Goal: Task Accomplishment & Management: Complete application form

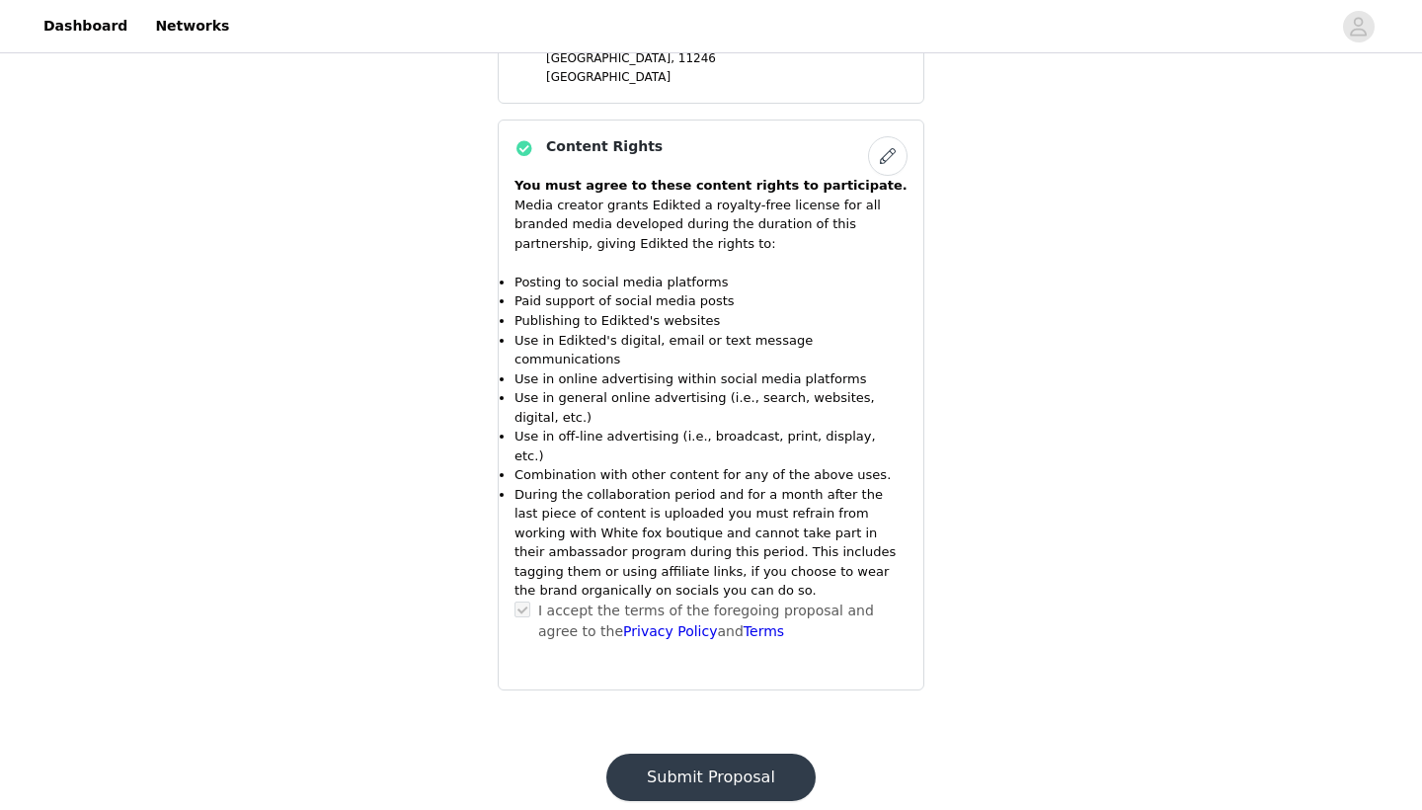
scroll to position [1927, 0]
click at [736, 622] on div "Content Rights You must agree to these content rights to participate. Media cre…" at bounding box center [711, 405] width 427 height 570
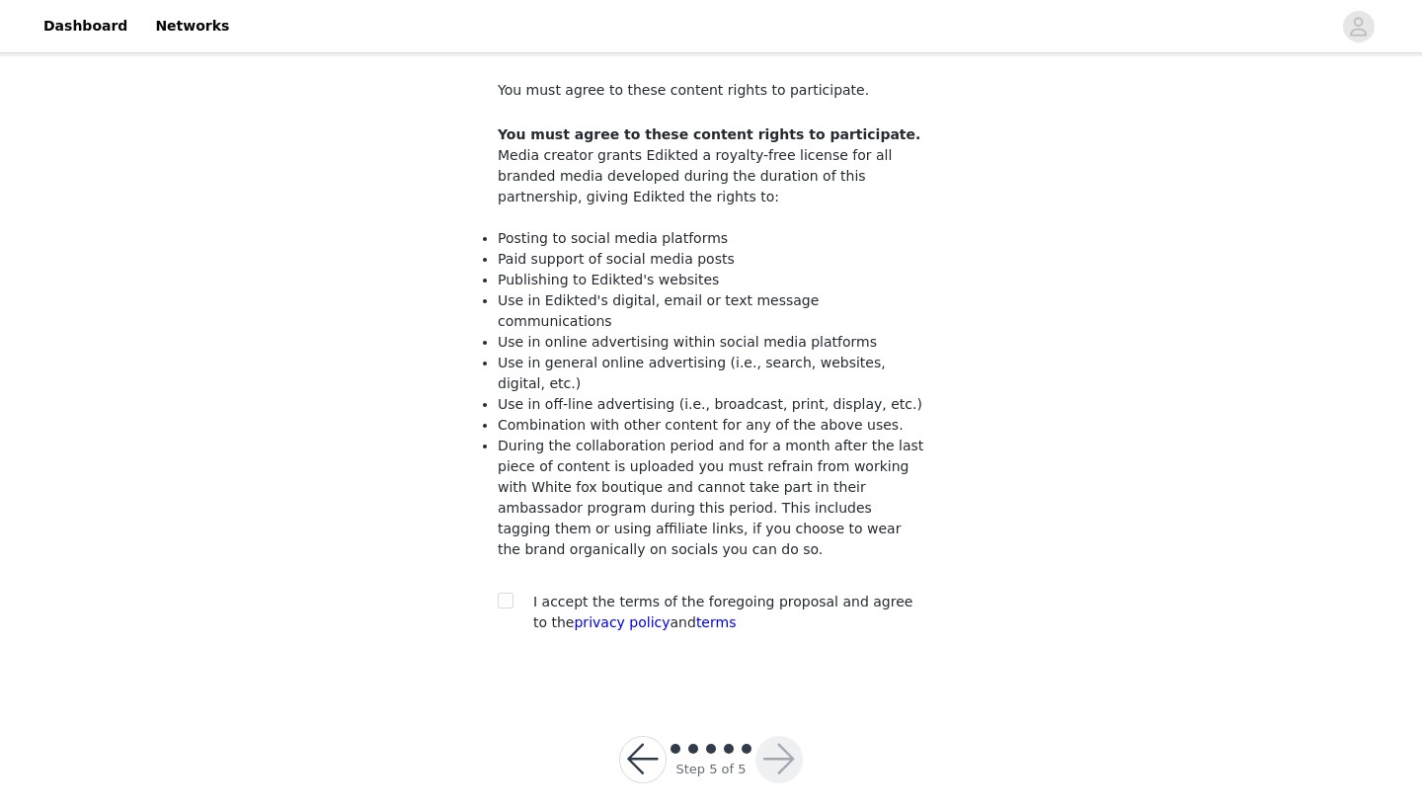
scroll to position [103, 0]
click at [499, 594] on span at bounding box center [506, 602] width 16 height 16
click at [499, 594] on input "checkbox" at bounding box center [505, 601] width 14 height 14
checkbox input "true"
drag, startPoint x: 507, startPoint y: 257, endPoint x: 752, endPoint y: 253, distance: 245.0
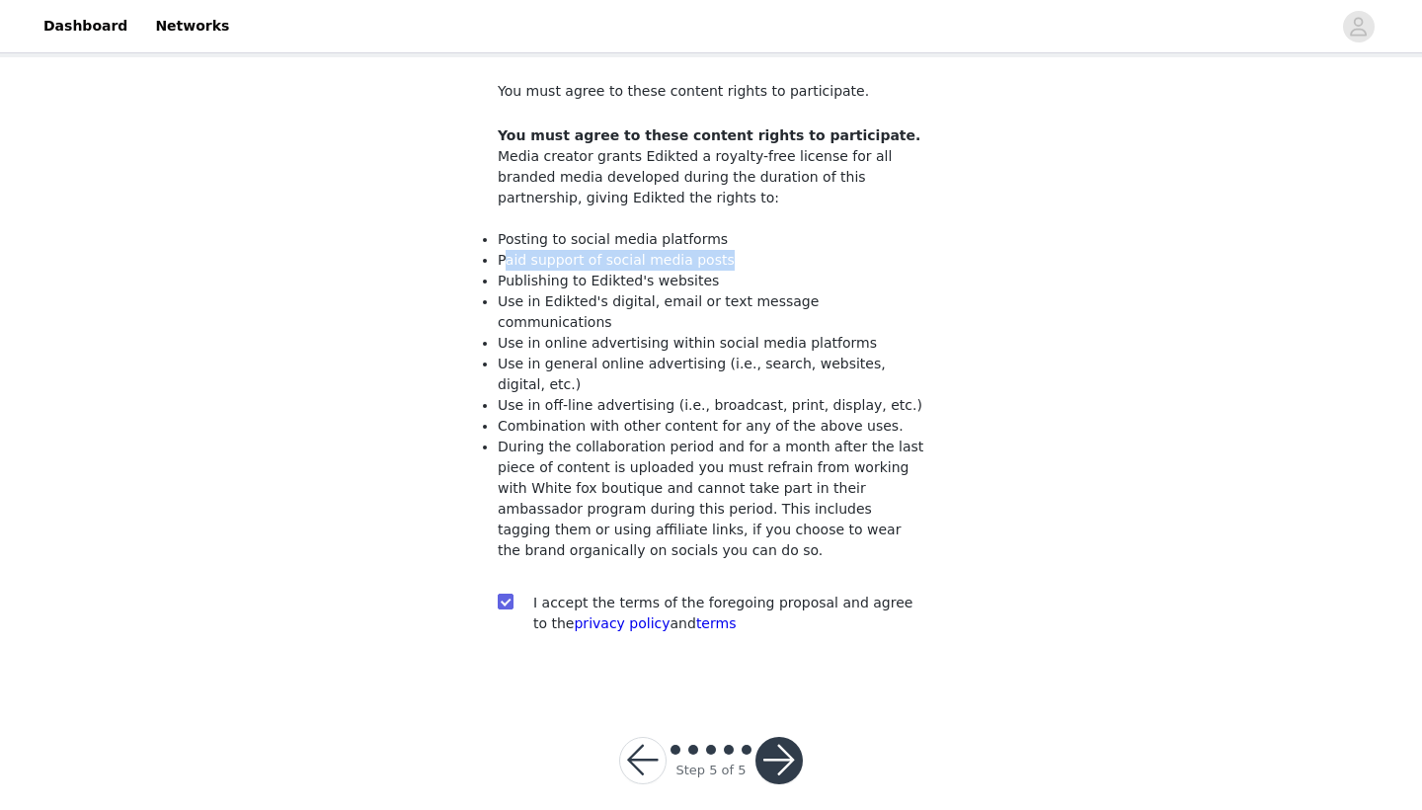
click at [753, 253] on li "Paid support of social media posts" at bounding box center [711, 260] width 427 height 21
click at [700, 236] on li "Posting to social media platforms" at bounding box center [711, 239] width 427 height 21
click at [782, 741] on button "button" at bounding box center [779, 760] width 47 height 47
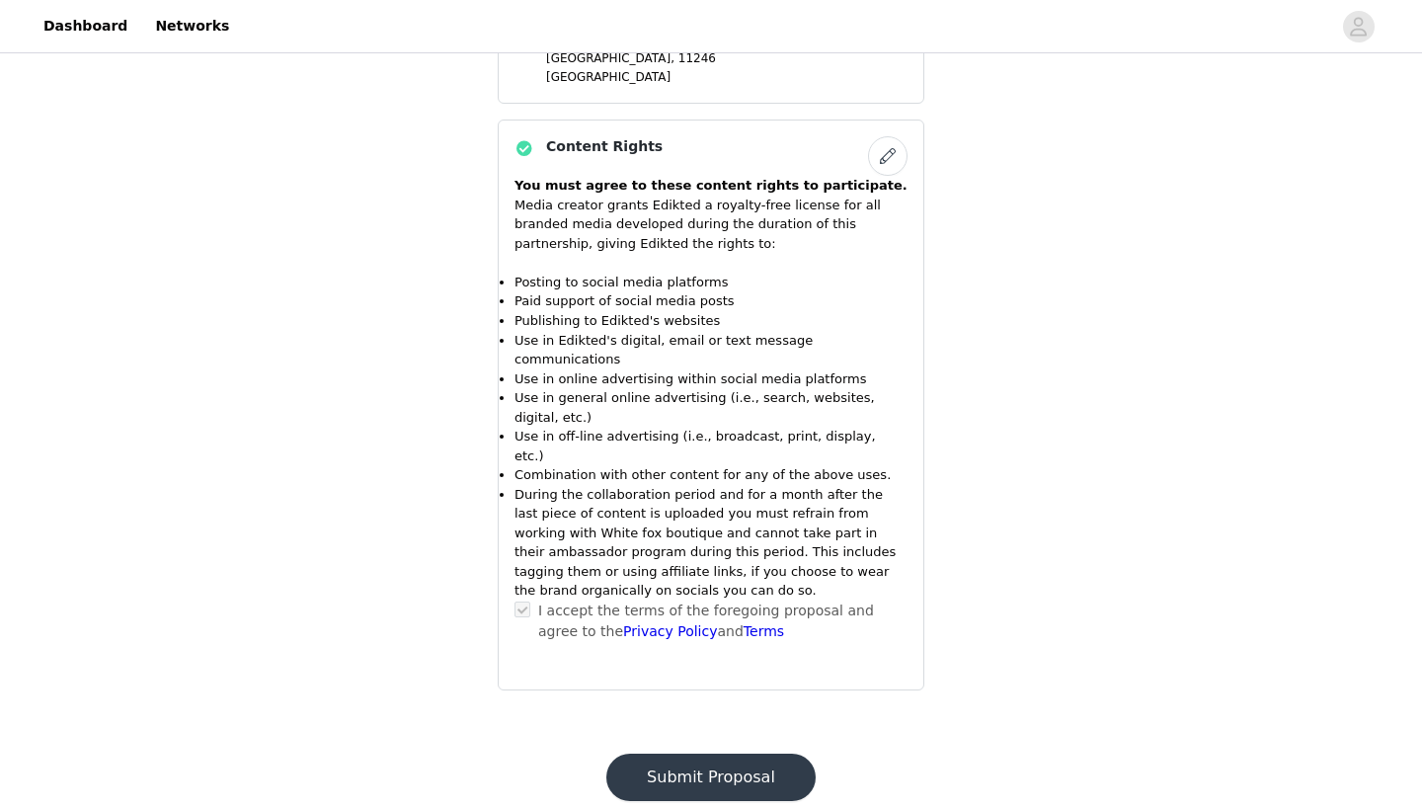
scroll to position [1927, 0]
click at [755, 755] on button "Submit Proposal" at bounding box center [710, 778] width 209 height 47
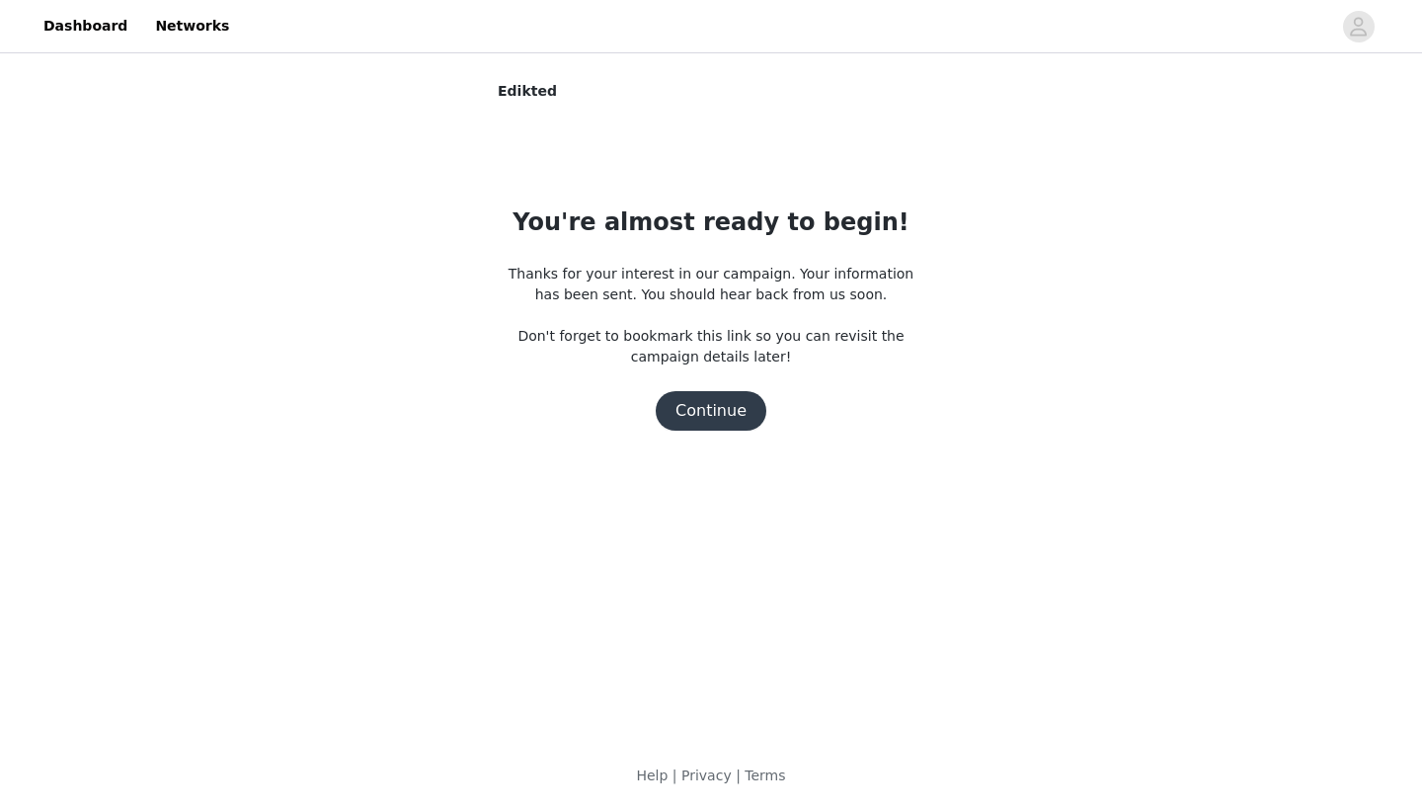
click at [688, 416] on button "Continue" at bounding box center [711, 411] width 111 height 40
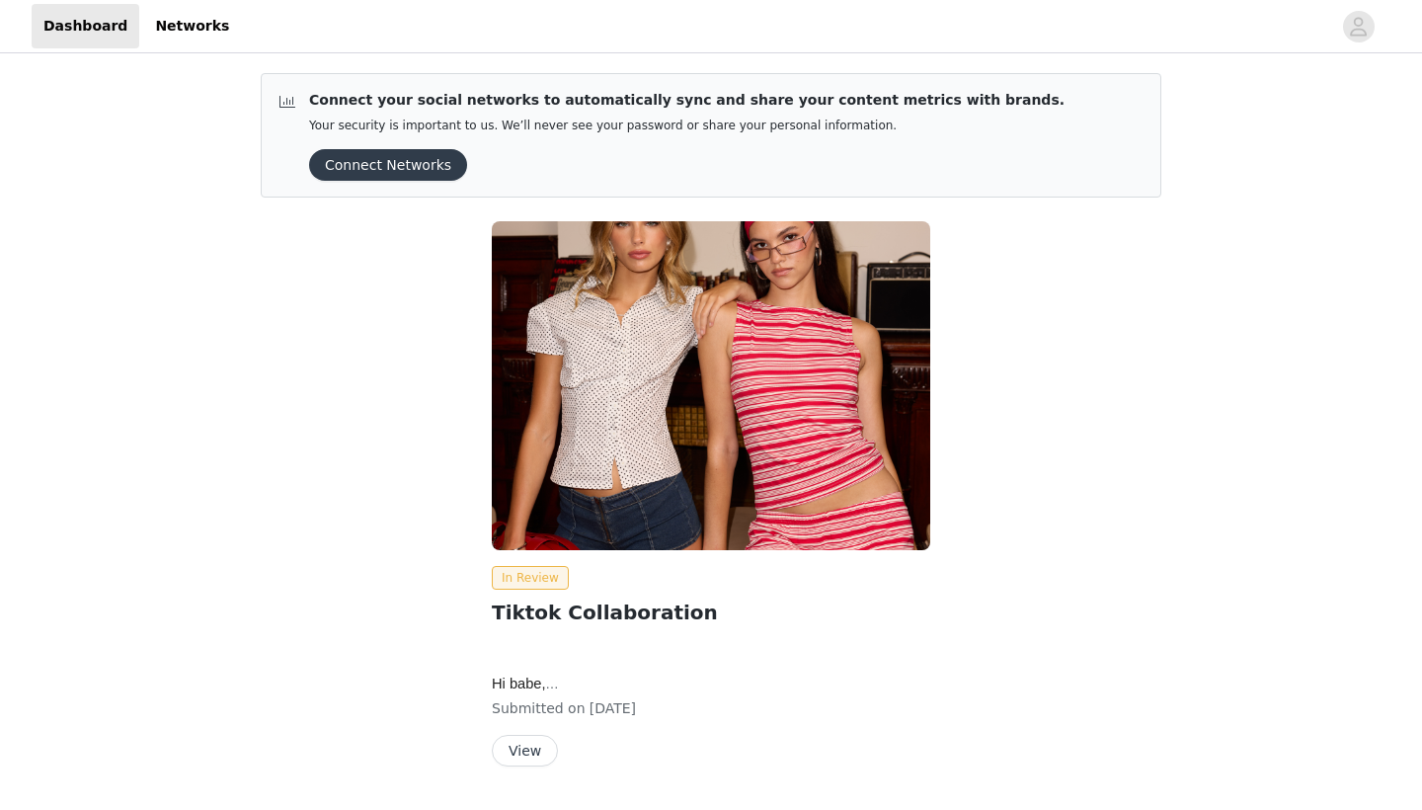
click at [540, 764] on button "View" at bounding box center [525, 751] width 66 height 32
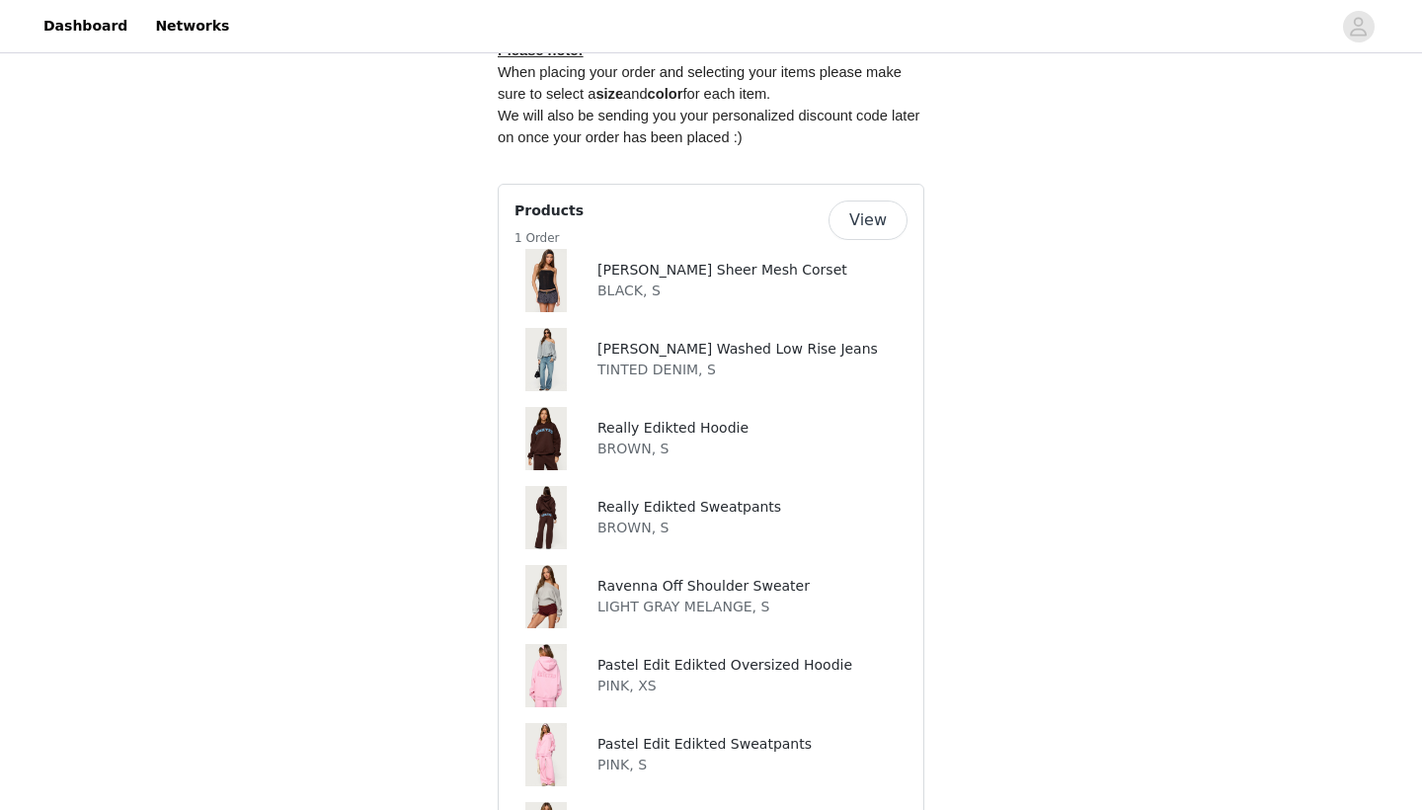
scroll to position [829, 0]
